Goal: Transaction & Acquisition: Purchase product/service

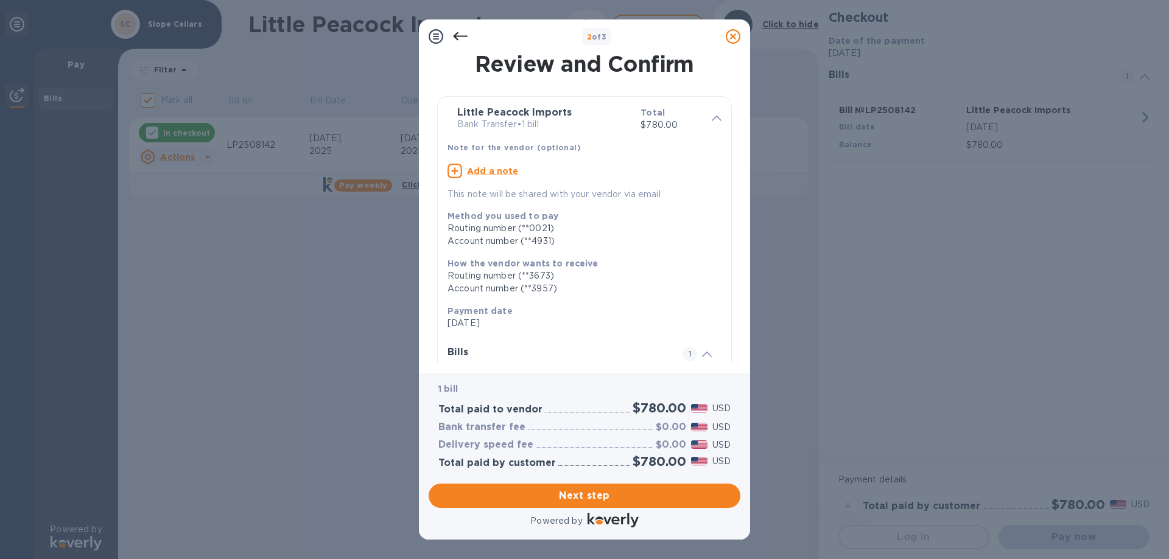
click at [495, 170] on u "Add a note" at bounding box center [493, 171] width 52 height 10
click at [495, 170] on textarea at bounding box center [574, 172] width 254 height 10
type textarea "Slope Cellars Invoice 2508142"
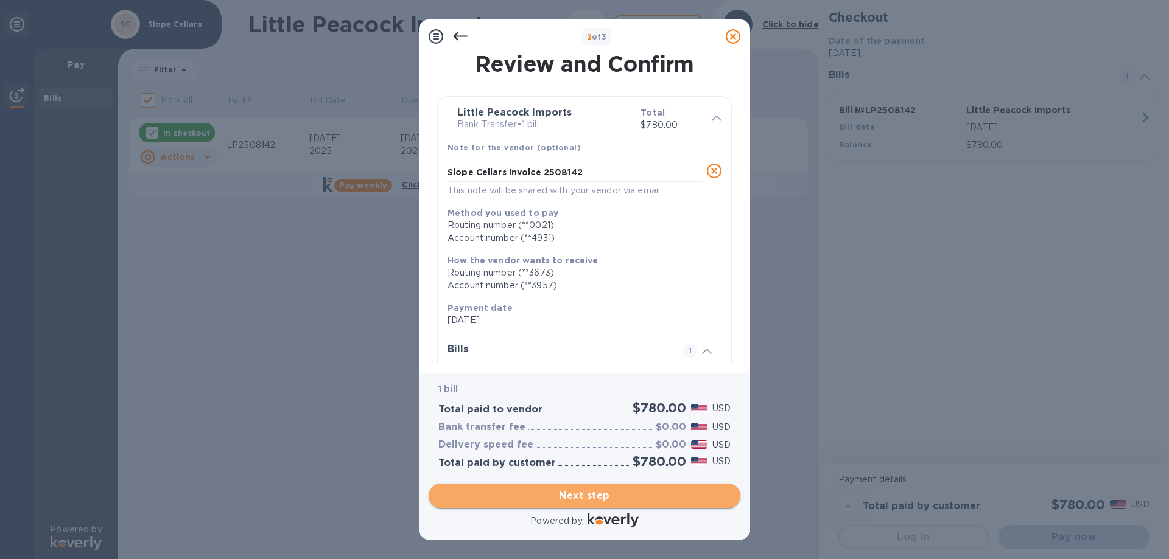
click at [589, 489] on span "Next step" at bounding box center [584, 496] width 292 height 15
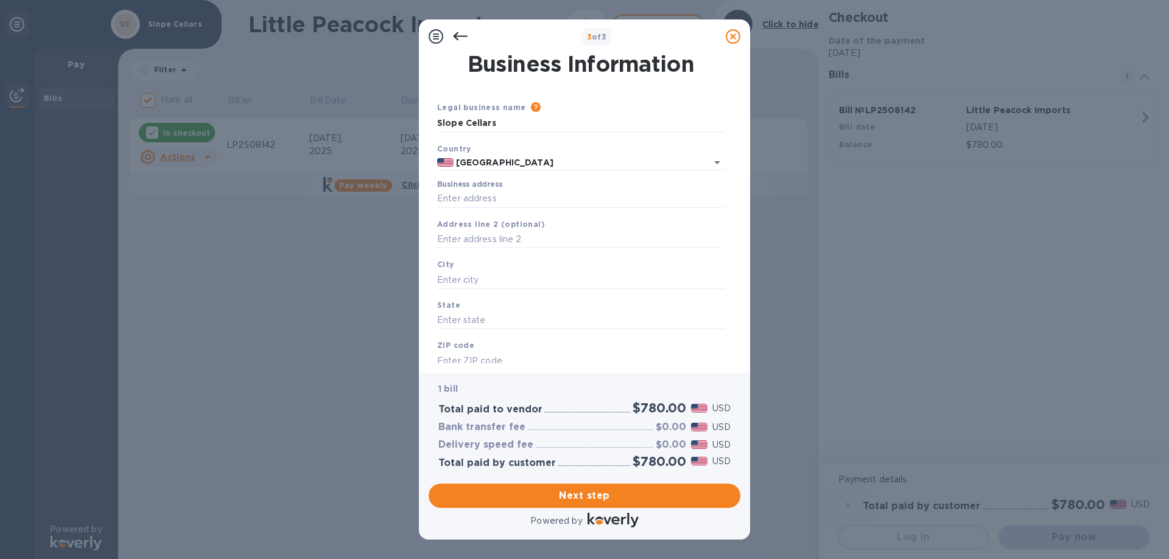
click at [498, 215] on div "Address line 2 (optional)" at bounding box center [580, 233] width 297 height 41
click at [506, 206] on input "Business address" at bounding box center [580, 199] width 287 height 18
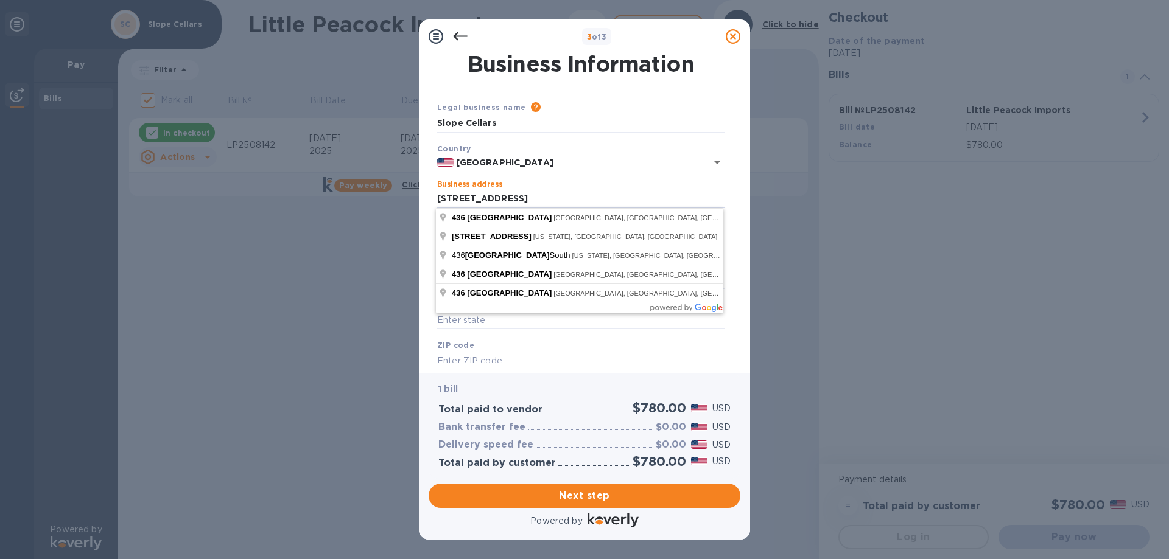
type input "[STREET_ADDRESS]"
type input "NY"
type input "11215"
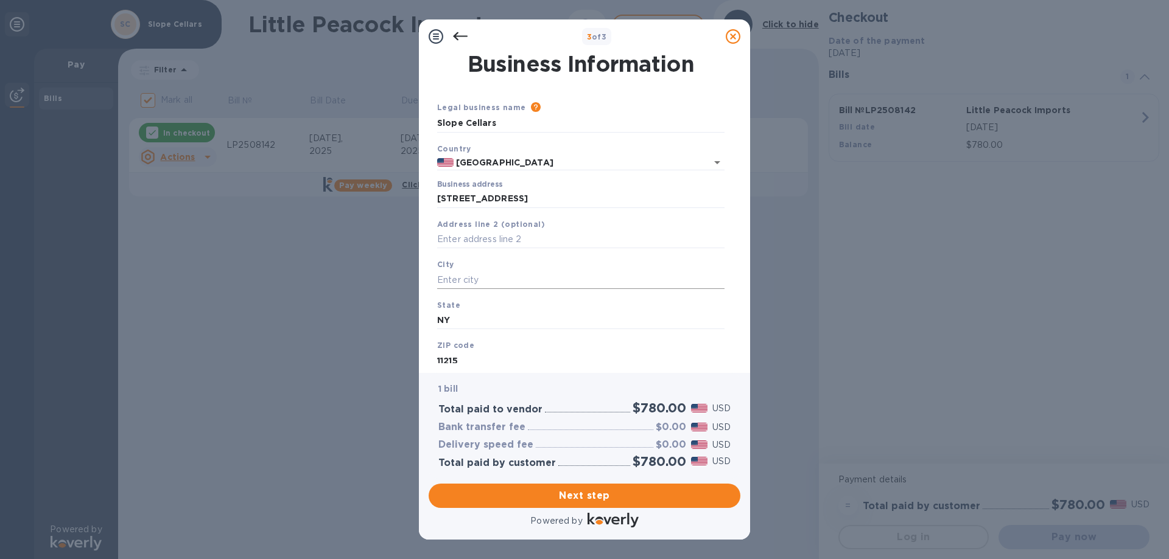
click at [466, 273] on input "text" at bounding box center [580, 280] width 287 height 18
type input "[GEOGRAPHIC_DATA]"
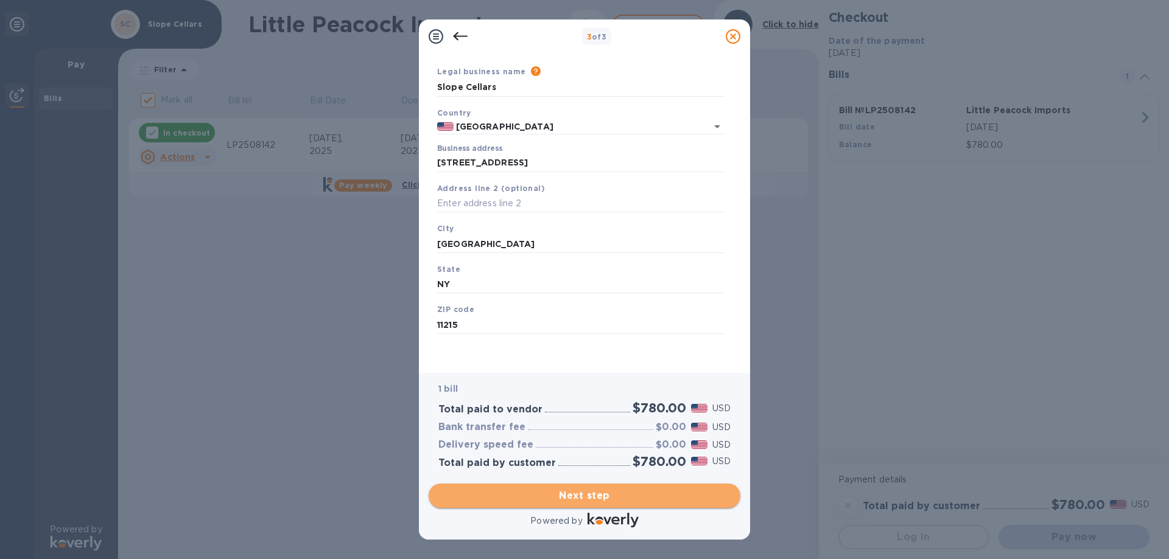
click at [623, 489] on span "Next step" at bounding box center [584, 496] width 292 height 15
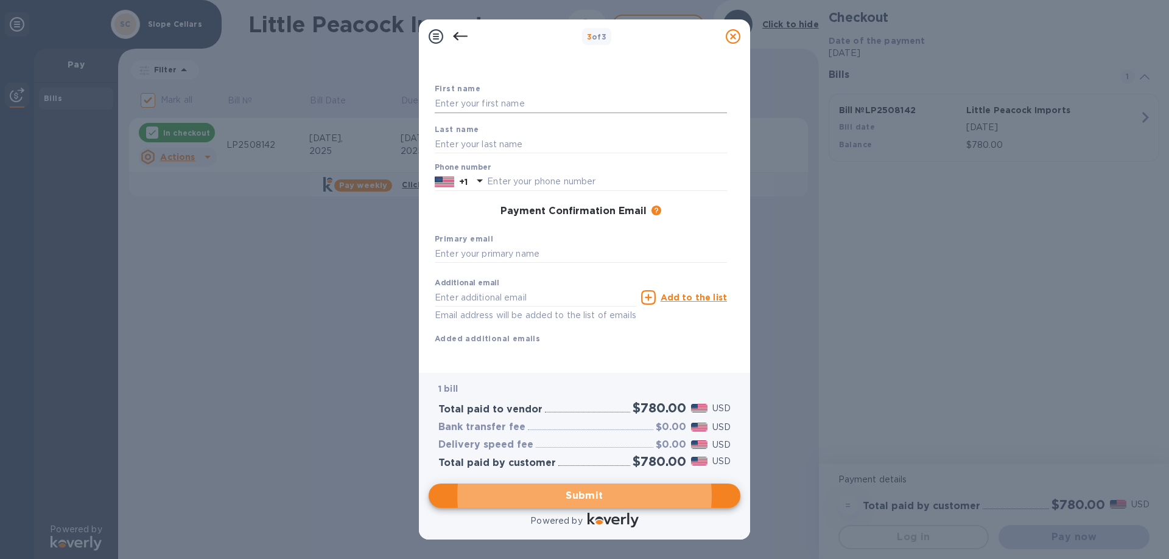
click at [514, 103] on input "text" at bounding box center [581, 104] width 292 height 18
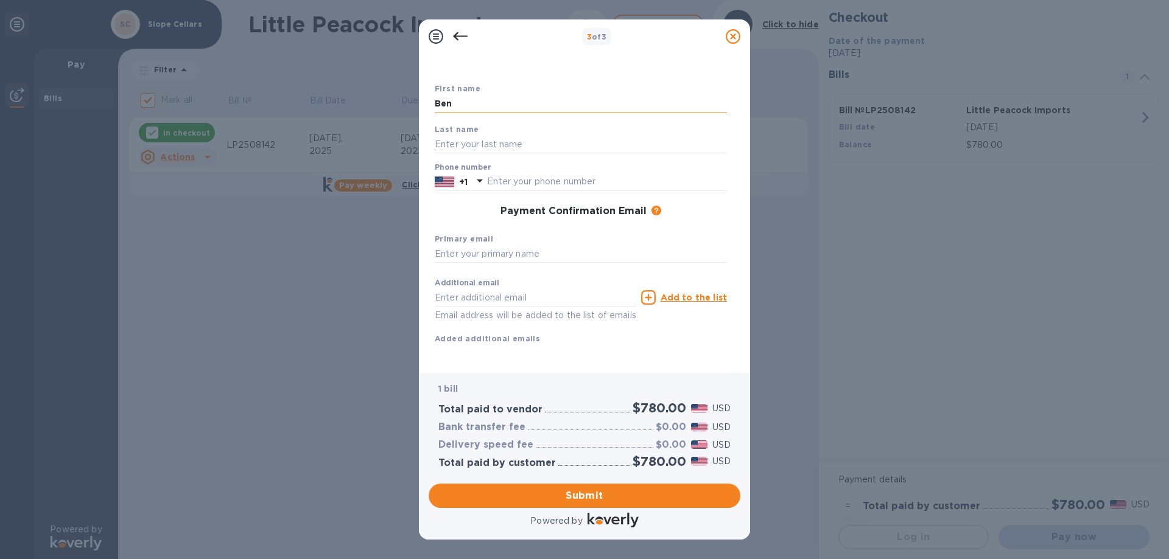
type input "Ben"
type input "J"
type input "[PERSON_NAME]"
type input "7183697307"
type input "[EMAIL_ADDRESS][DOMAIN_NAME]"
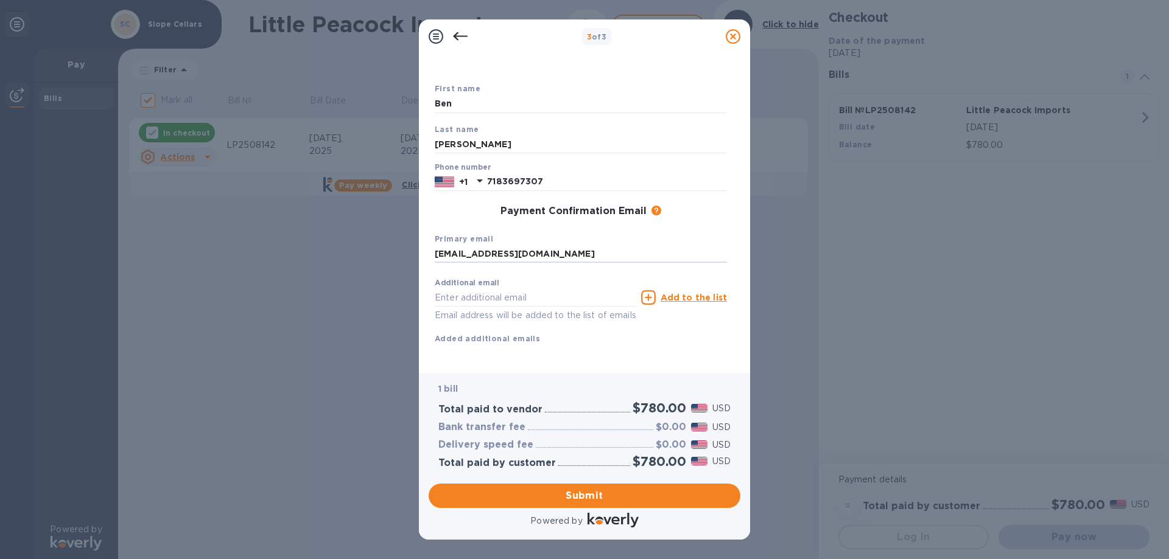
click at [596, 365] on div "Payment Contact Information First name [PERSON_NAME] Last name [PERSON_NAME] Ph…" at bounding box center [584, 214] width 331 height 320
click at [579, 502] on span "Submit" at bounding box center [584, 496] width 292 height 15
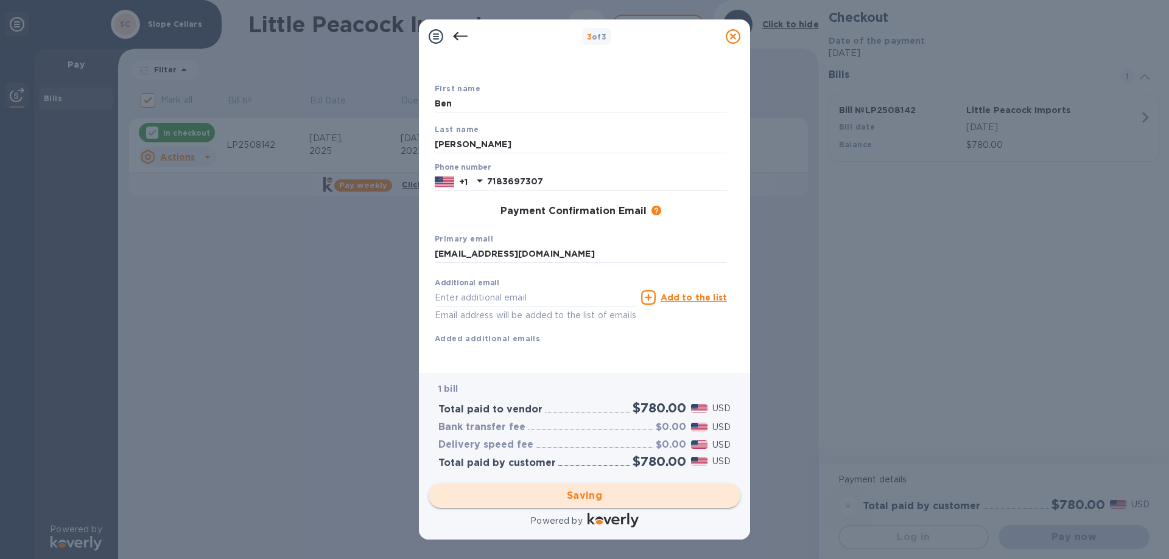
checkbox input "false"
